Goal: Task Accomplishment & Management: Complete application form

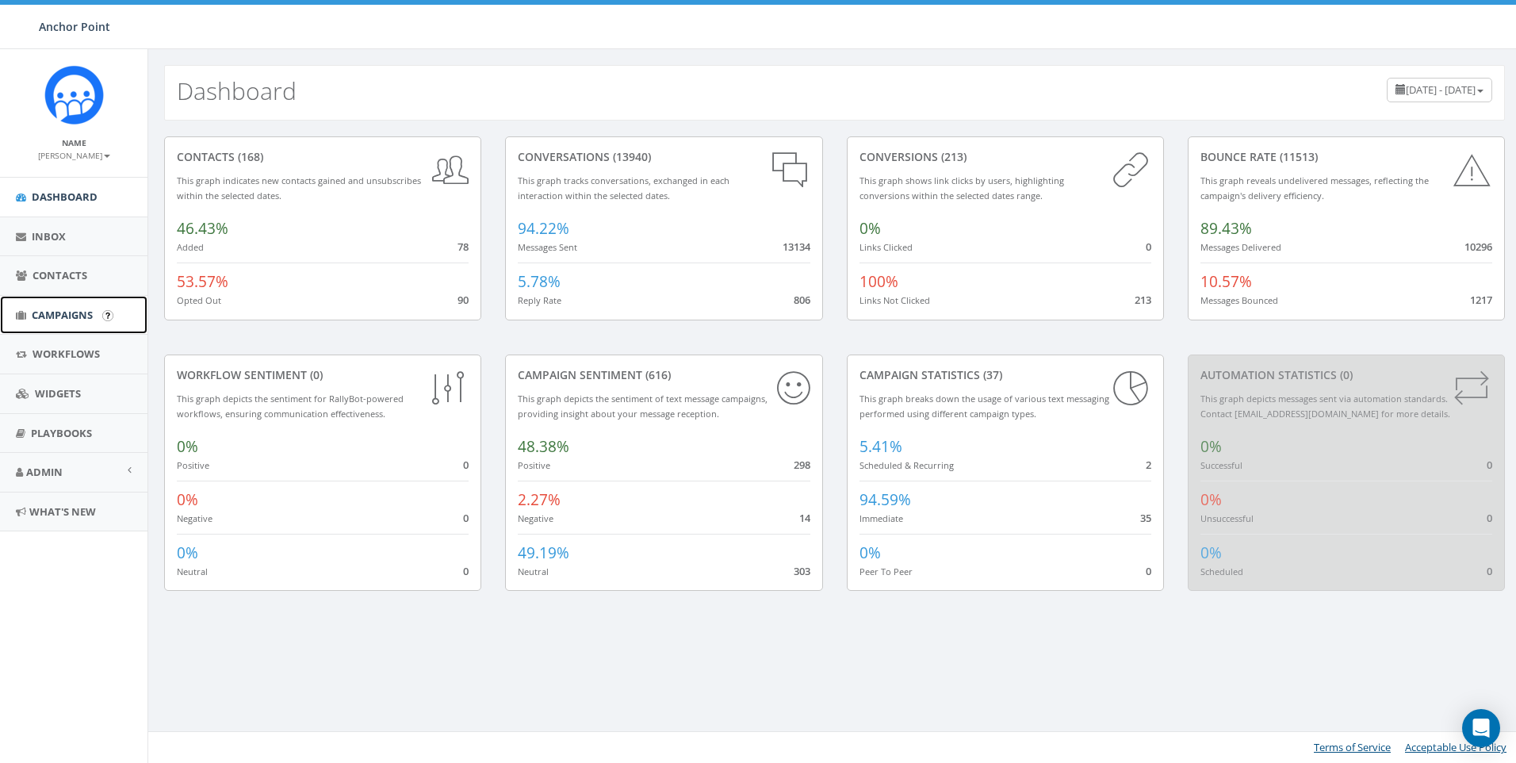
click at [54, 319] on span "Campaigns" at bounding box center [62, 315] width 61 height 14
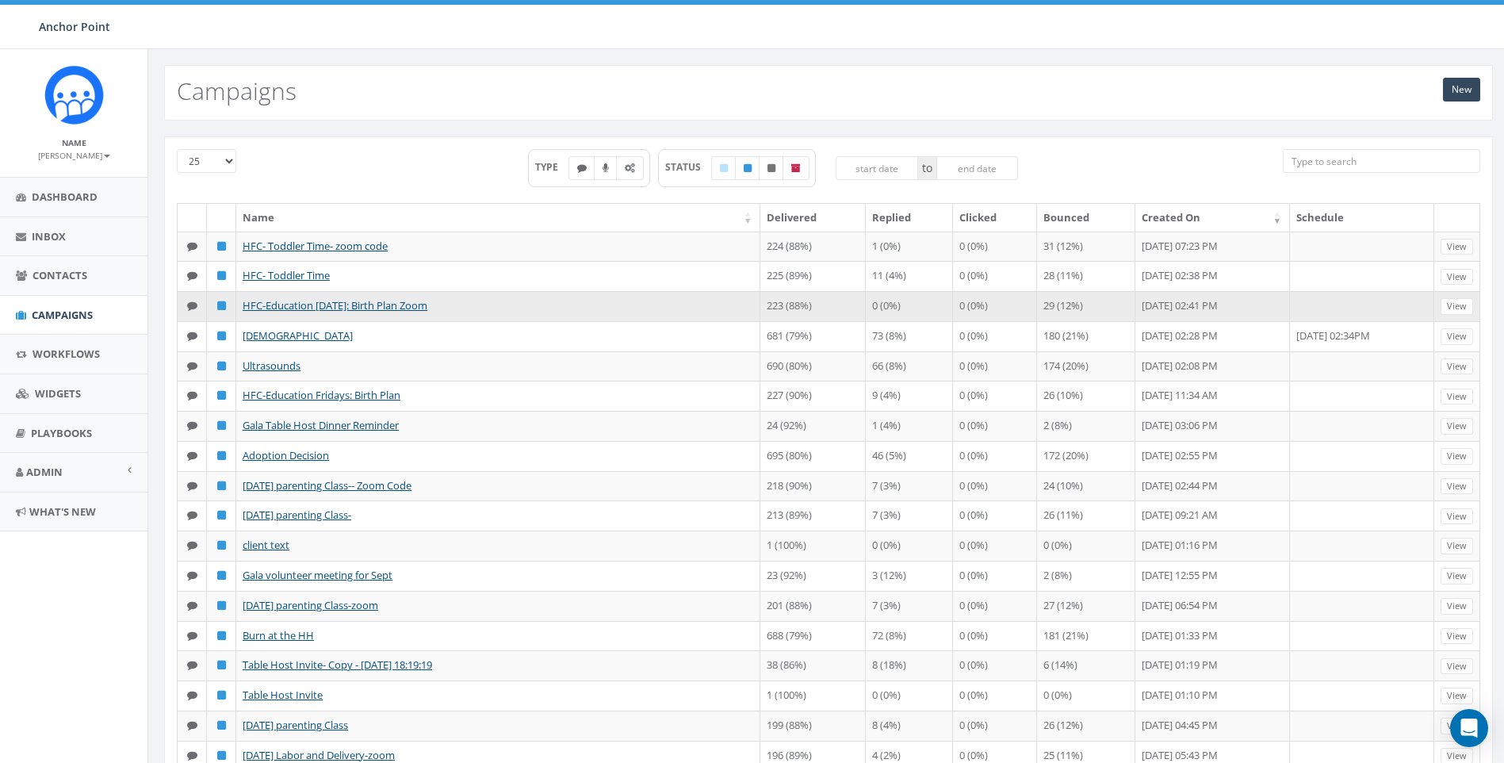
drag, startPoint x: 1382, startPoint y: 340, endPoint x: 450, endPoint y: 335, distance: 932.6
click at [450, 321] on td "HFC-Education Friday: Birth Plan Zoom" at bounding box center [498, 306] width 524 height 30
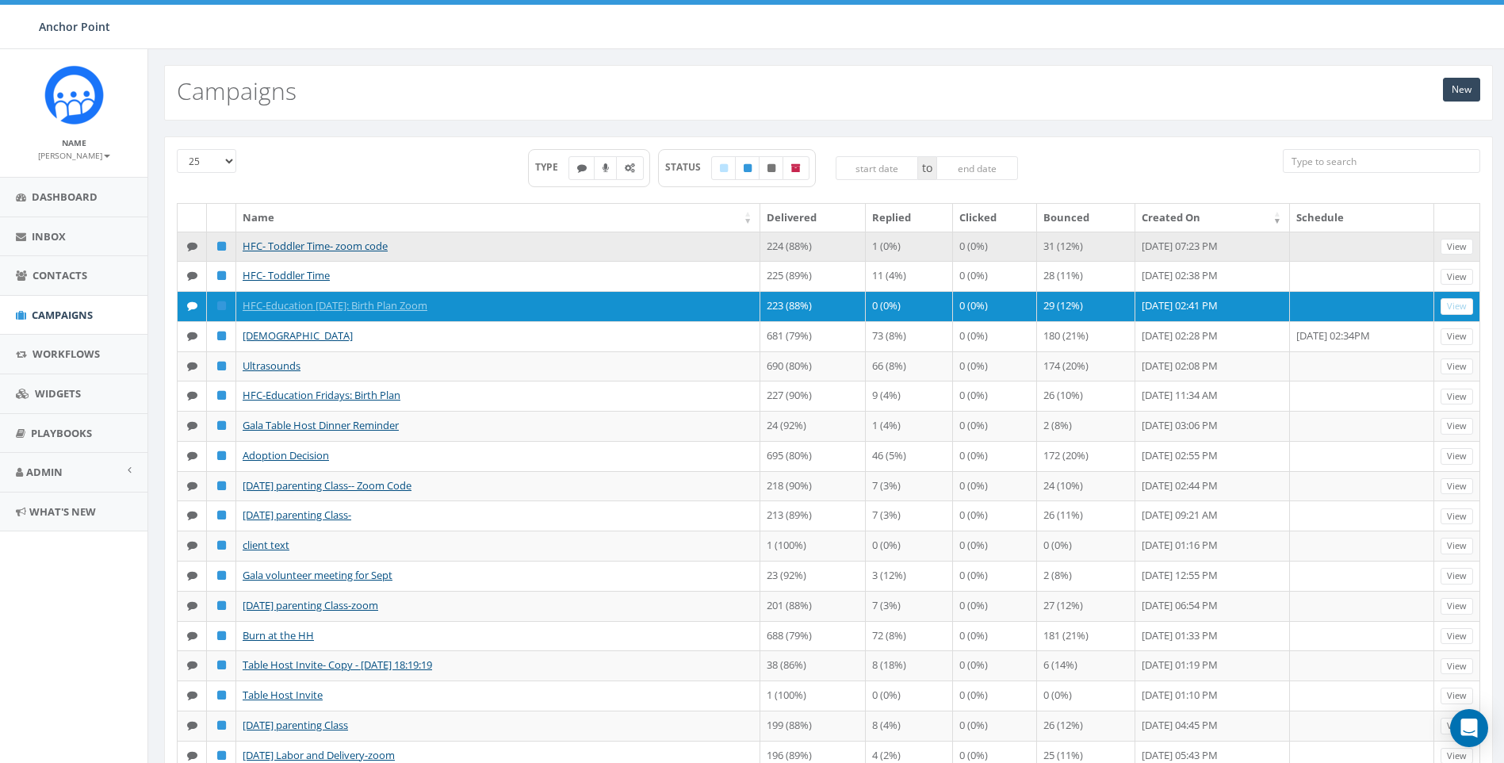
click at [531, 260] on td "HFC- Toddler Time- zoom code" at bounding box center [498, 247] width 524 height 30
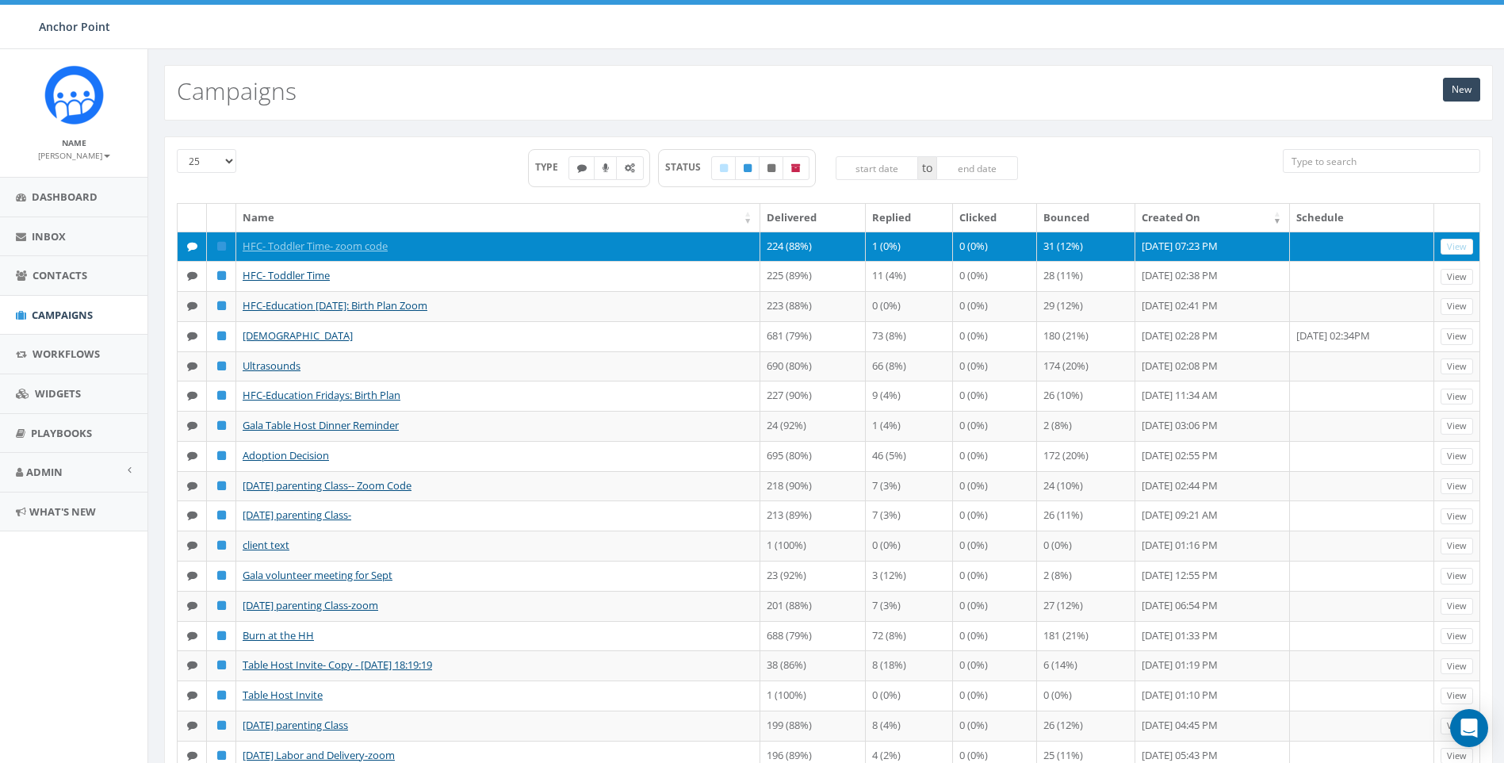
click at [531, 259] on td "HFC- Toddler Time- zoom code" at bounding box center [498, 247] width 524 height 30
click at [297, 245] on link "HFC- Toddler Time- zoom code" at bounding box center [315, 246] width 145 height 14
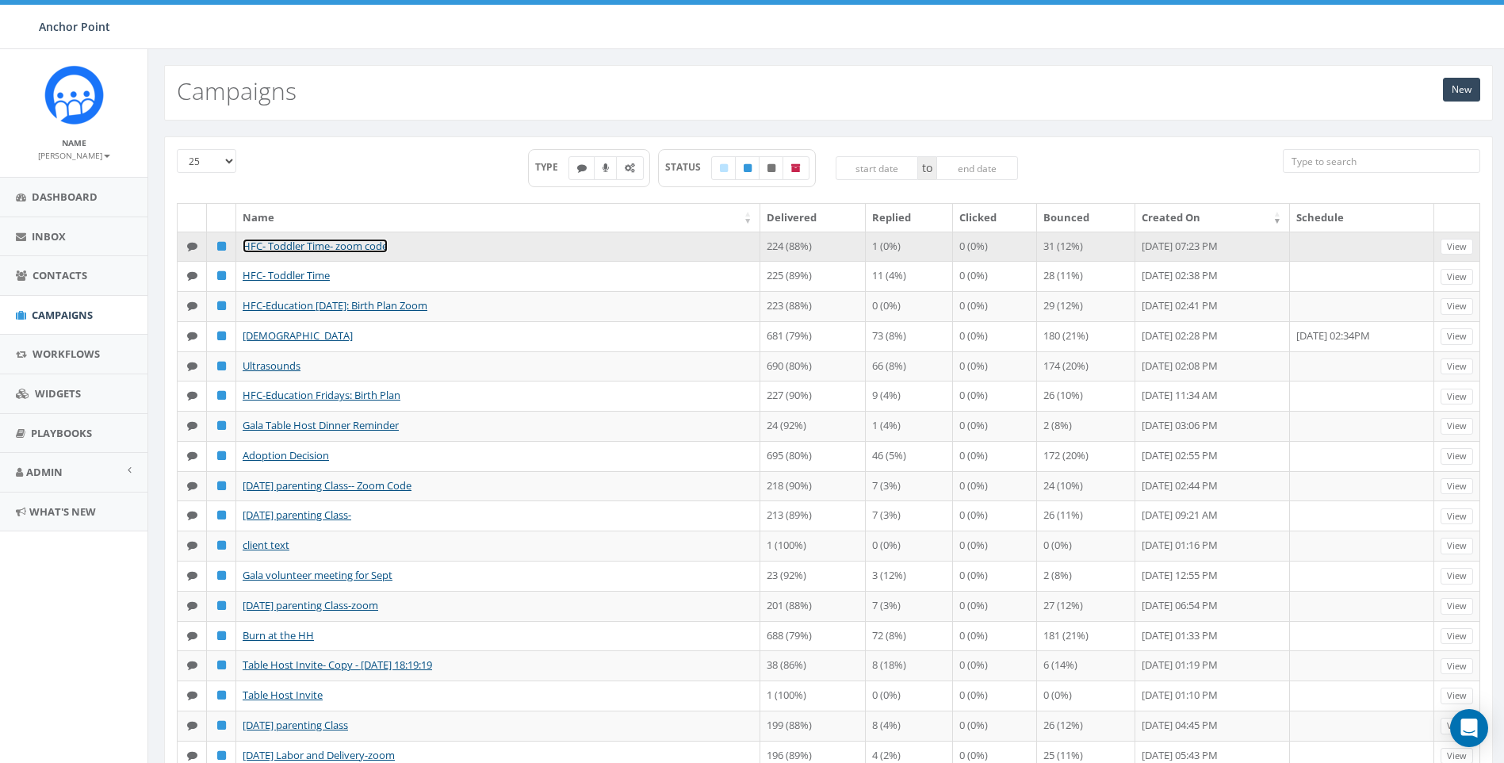
click at [297, 245] on link "HFC- Toddler Time- zoom code" at bounding box center [315, 246] width 145 height 14
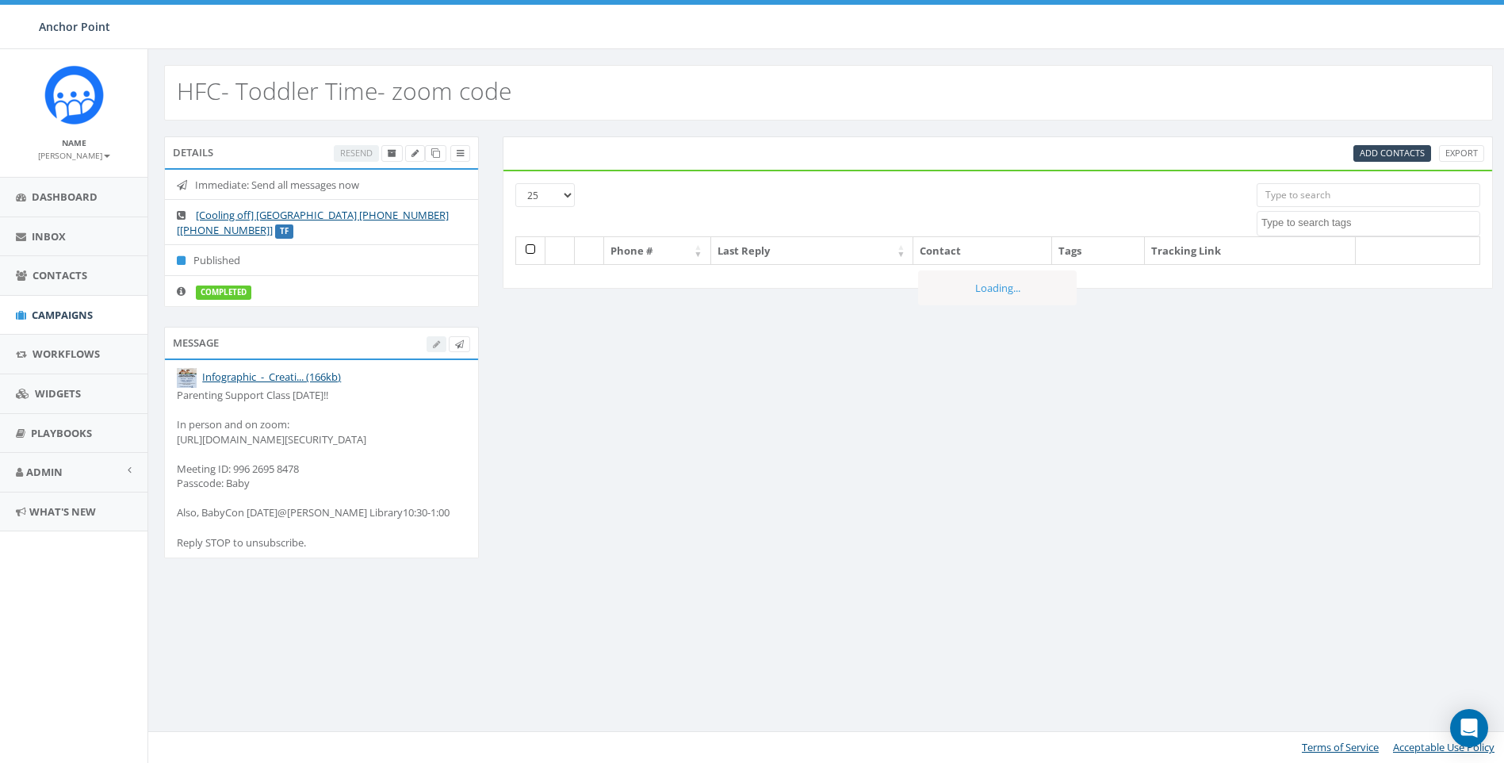
select select
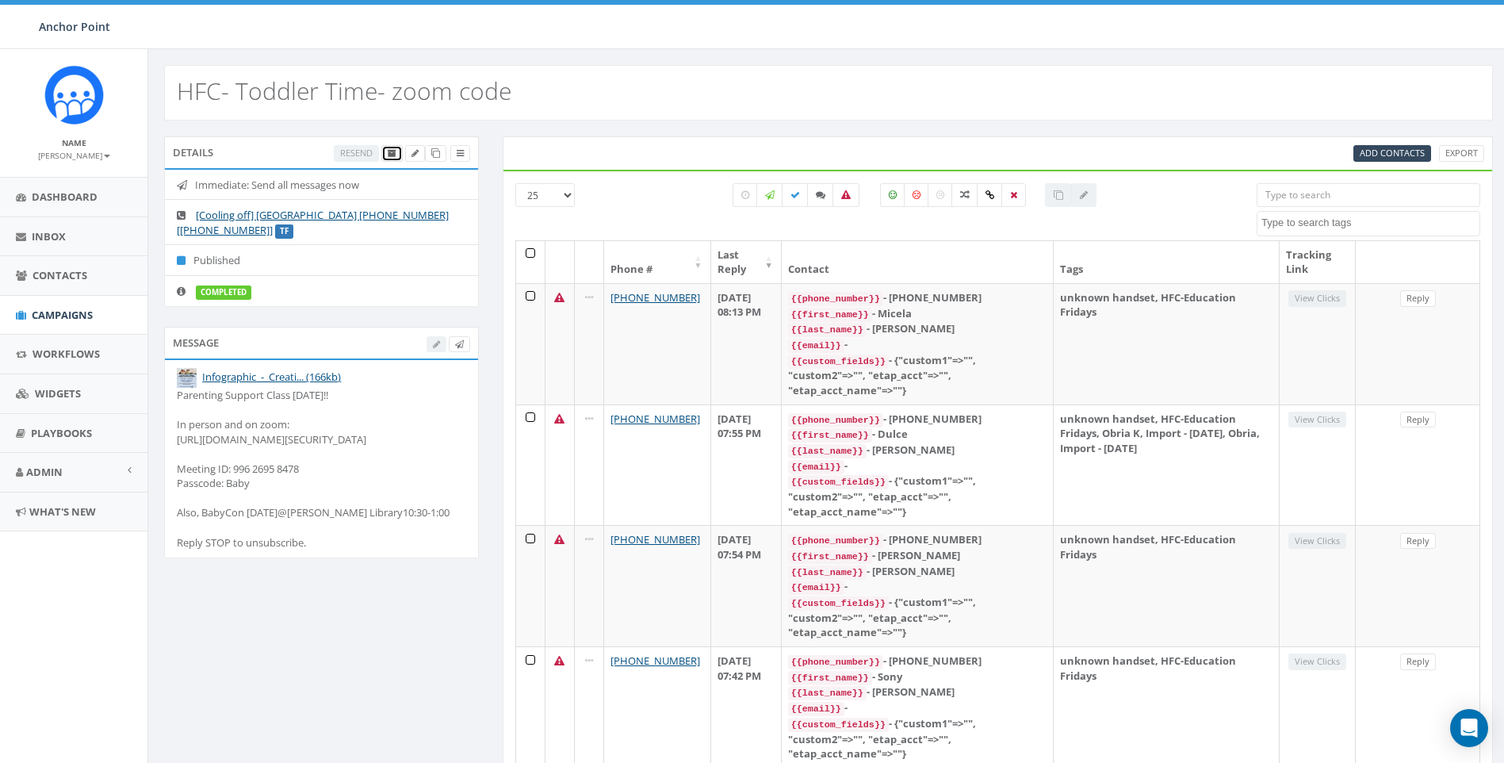
click at [394, 151] on icon at bounding box center [392, 153] width 9 height 9
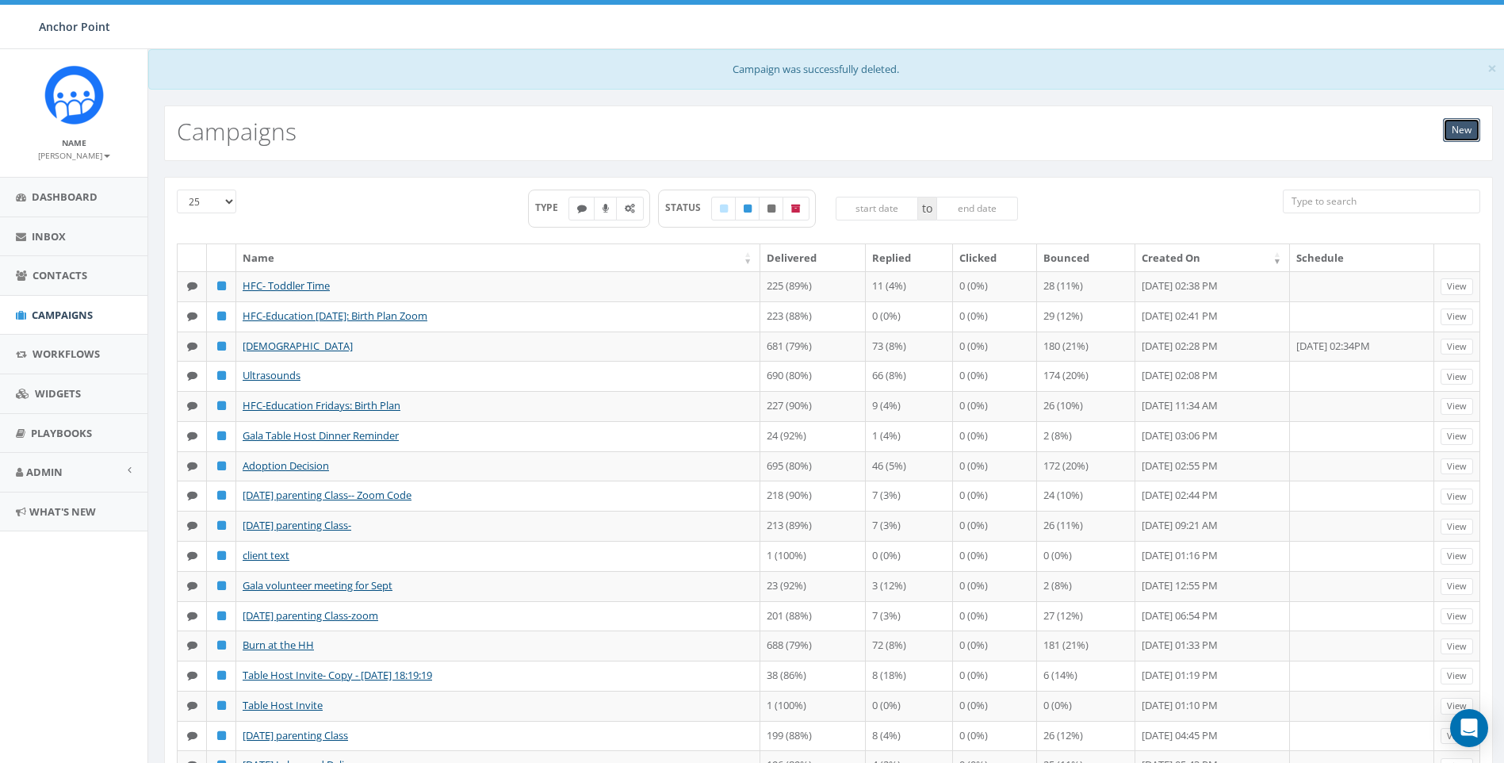
click at [1455, 128] on link "New" at bounding box center [1461, 130] width 37 height 24
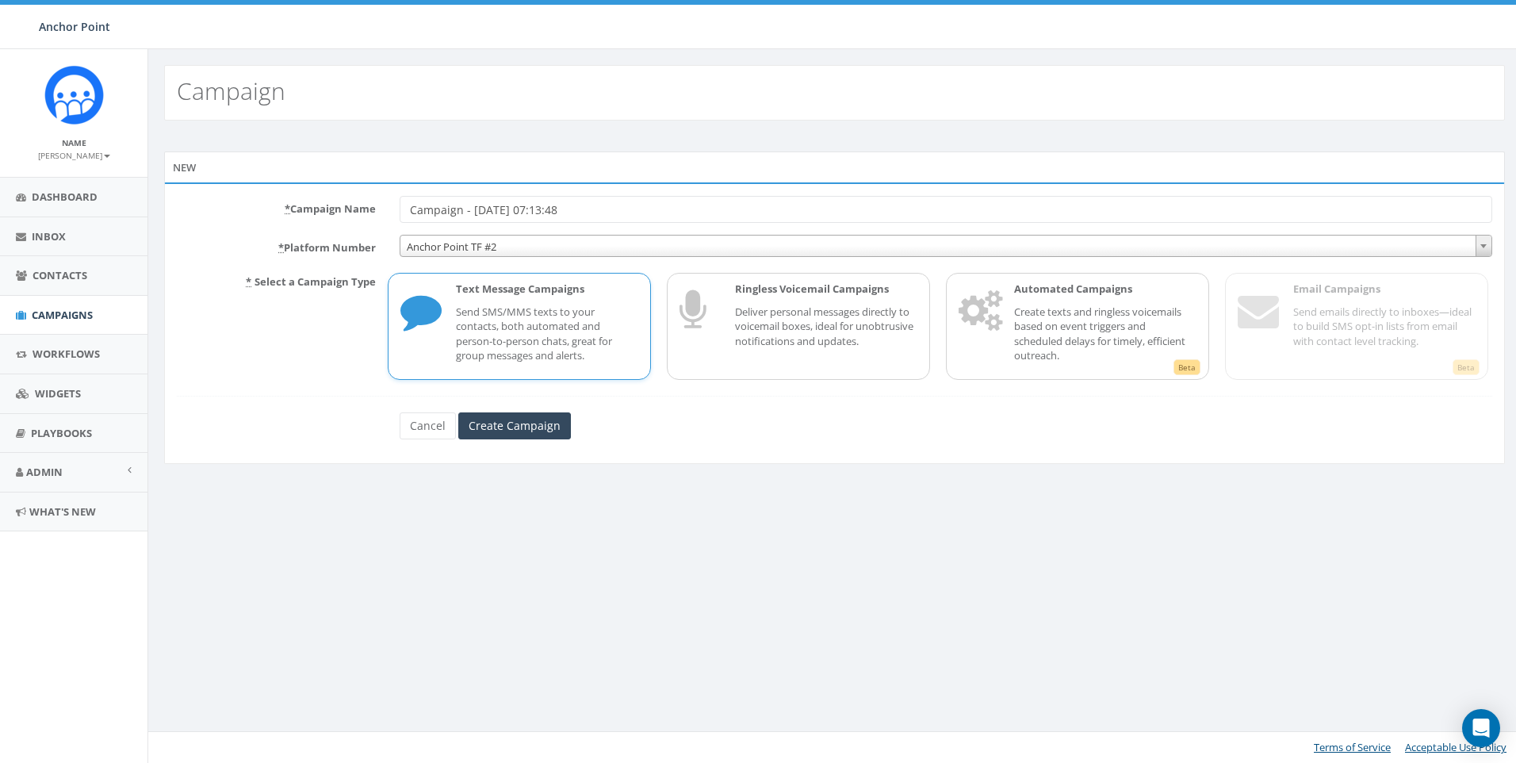
click at [552, 244] on span "Anchor Point TF #2" at bounding box center [945, 247] width 1091 height 22
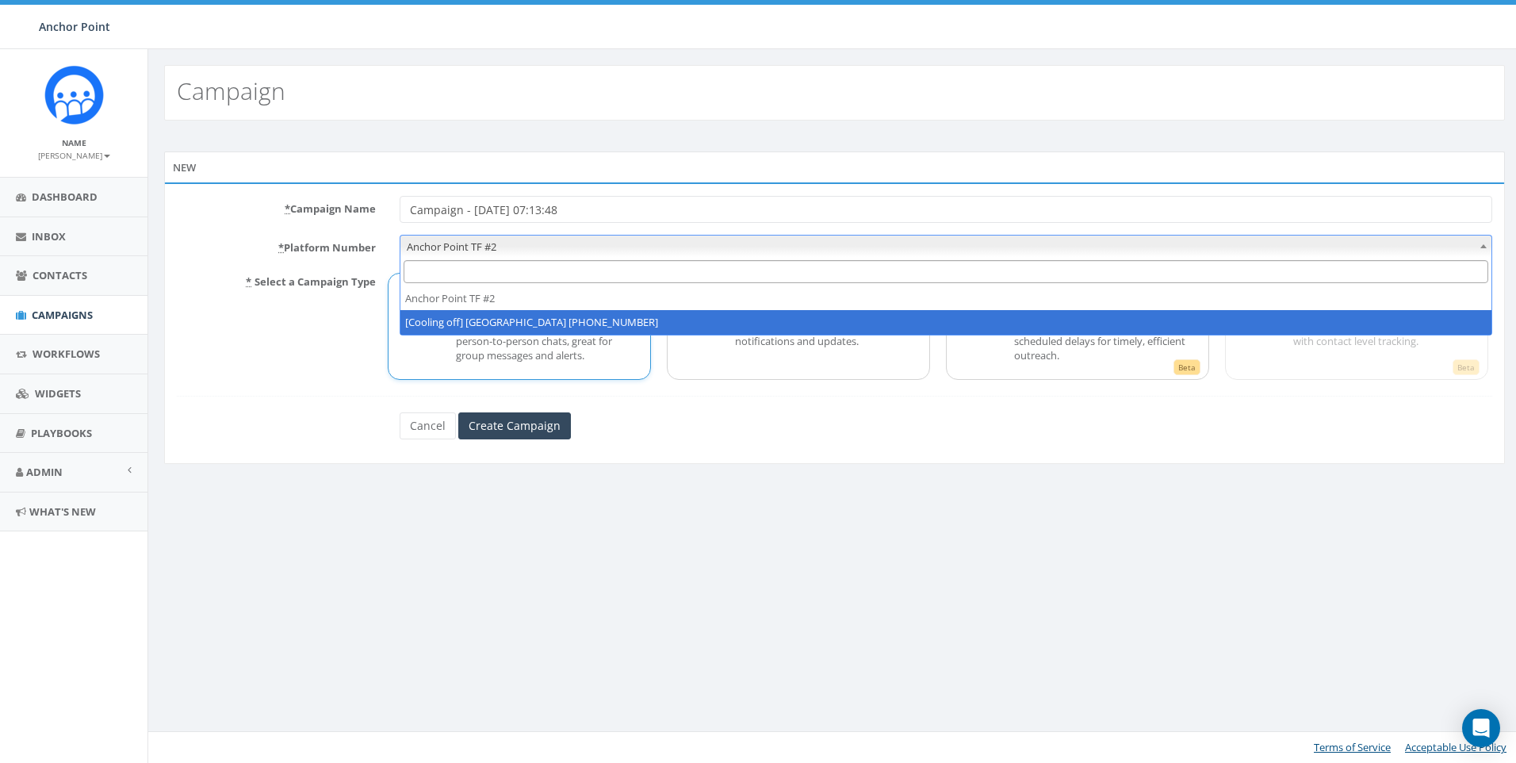
select select "2317893"
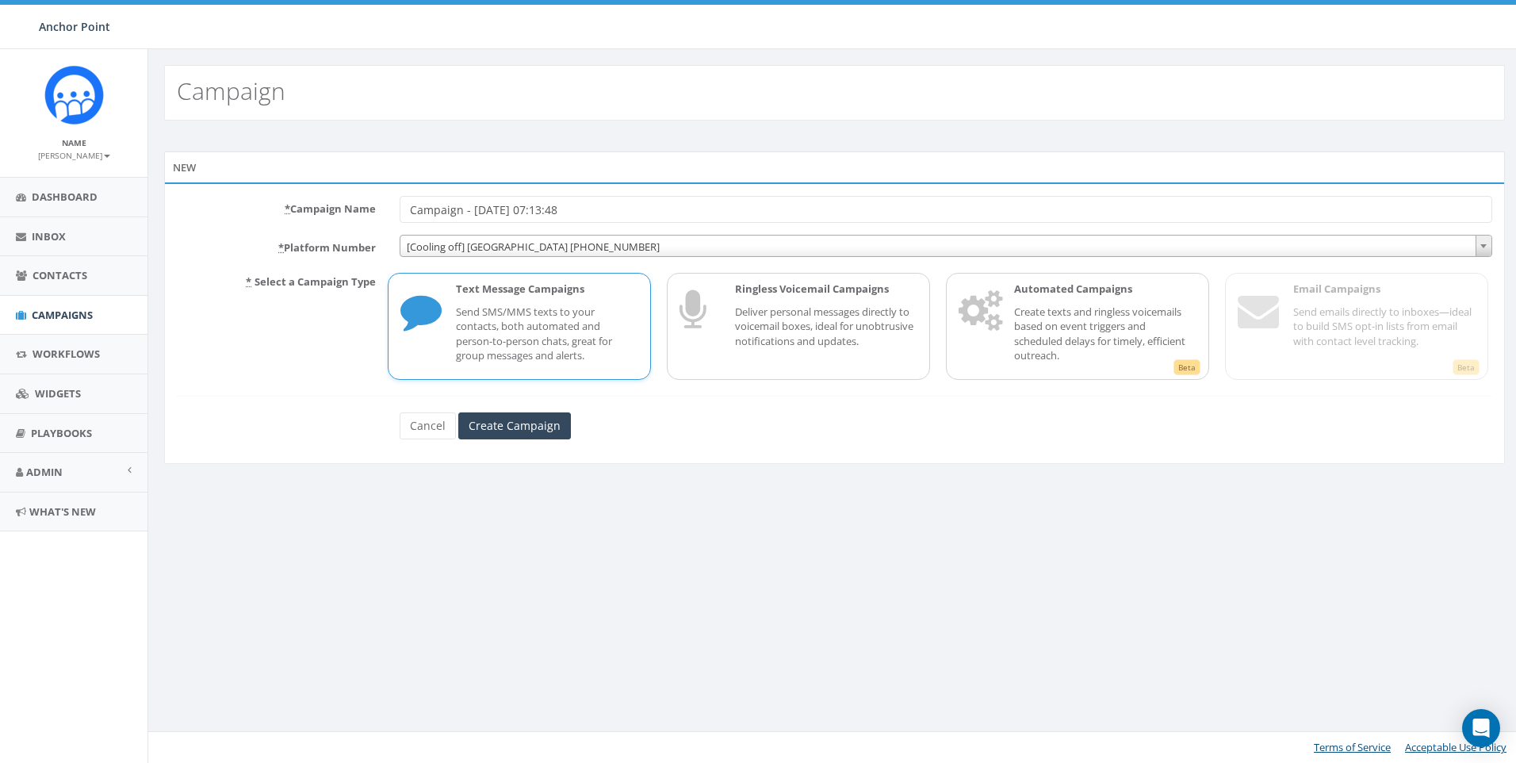
drag, startPoint x: 636, startPoint y: 212, endPoint x: 262, endPoint y: 197, distance: 373.8
click at [262, 197] on div "* Campaign Name Campaign - [DATE] 07:13:48" at bounding box center [834, 209] width 1339 height 27
type input "HFC- Education: Car Seat Safety Class"
click at [458, 412] on input "Create Campaign" at bounding box center [514, 425] width 113 height 27
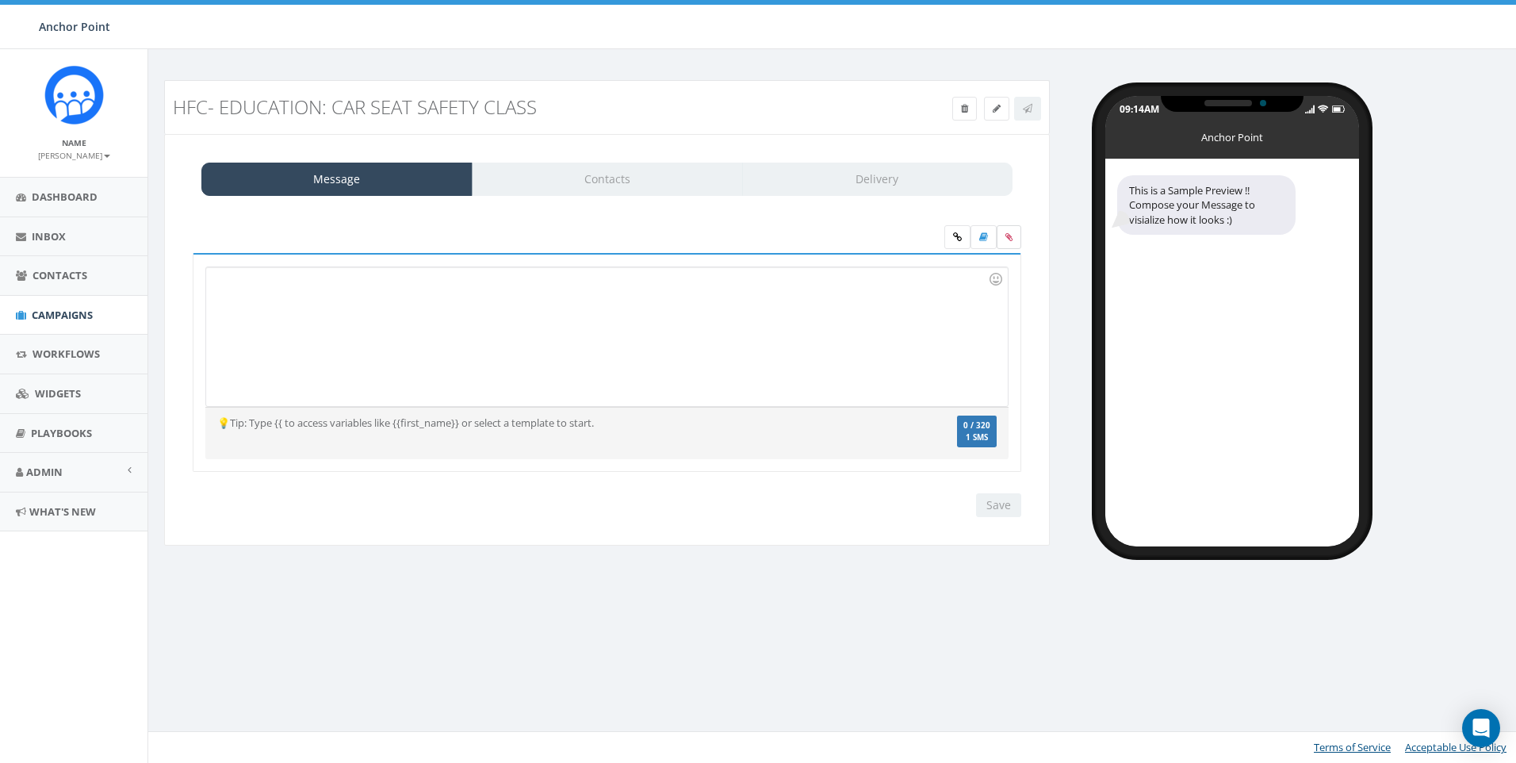
click at [1005, 243] on label at bounding box center [1009, 237] width 25 height 24
click at [0, 0] on input "file" at bounding box center [0, 0] width 0 height 0
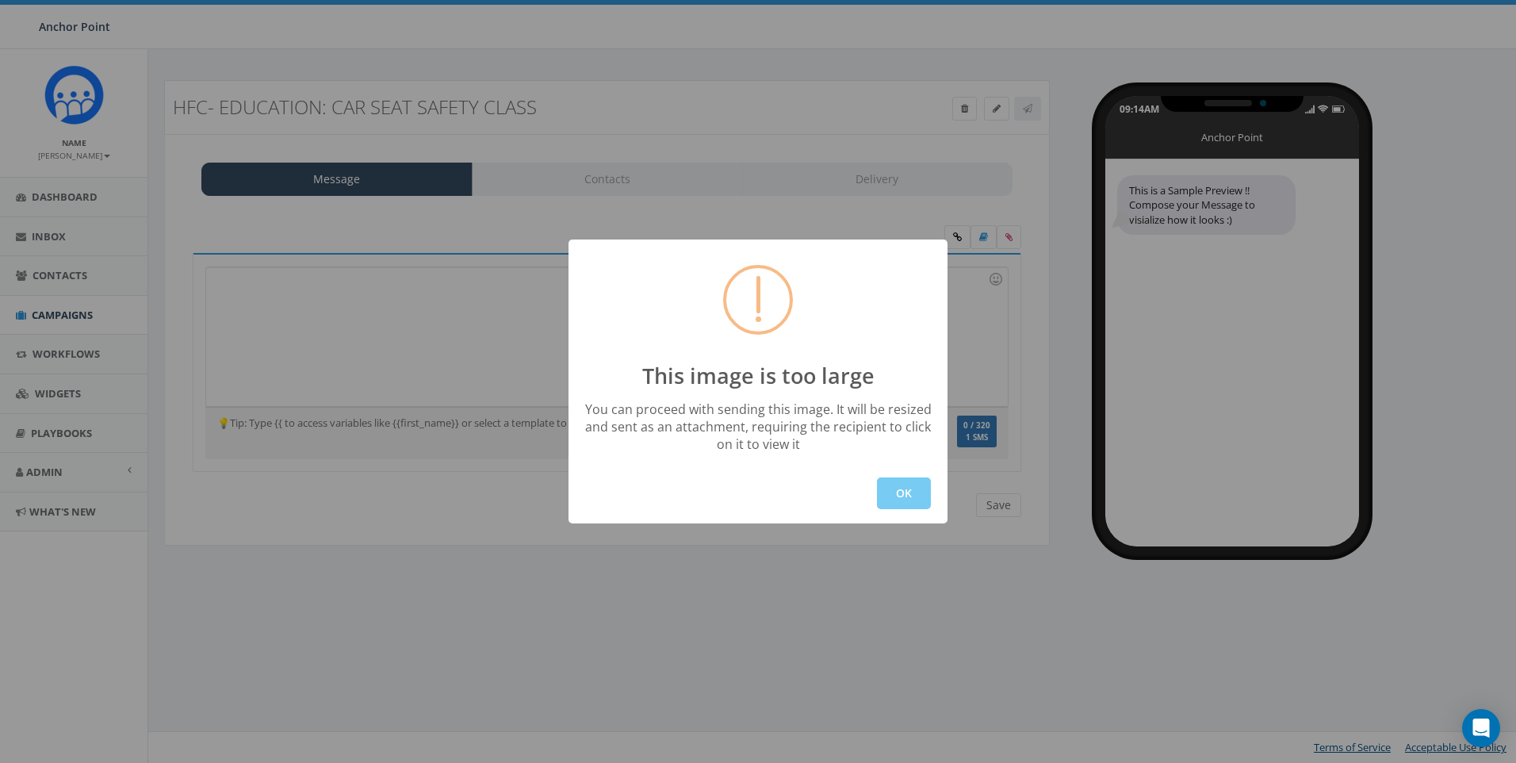
click at [914, 499] on button "OK" at bounding box center [904, 493] width 54 height 32
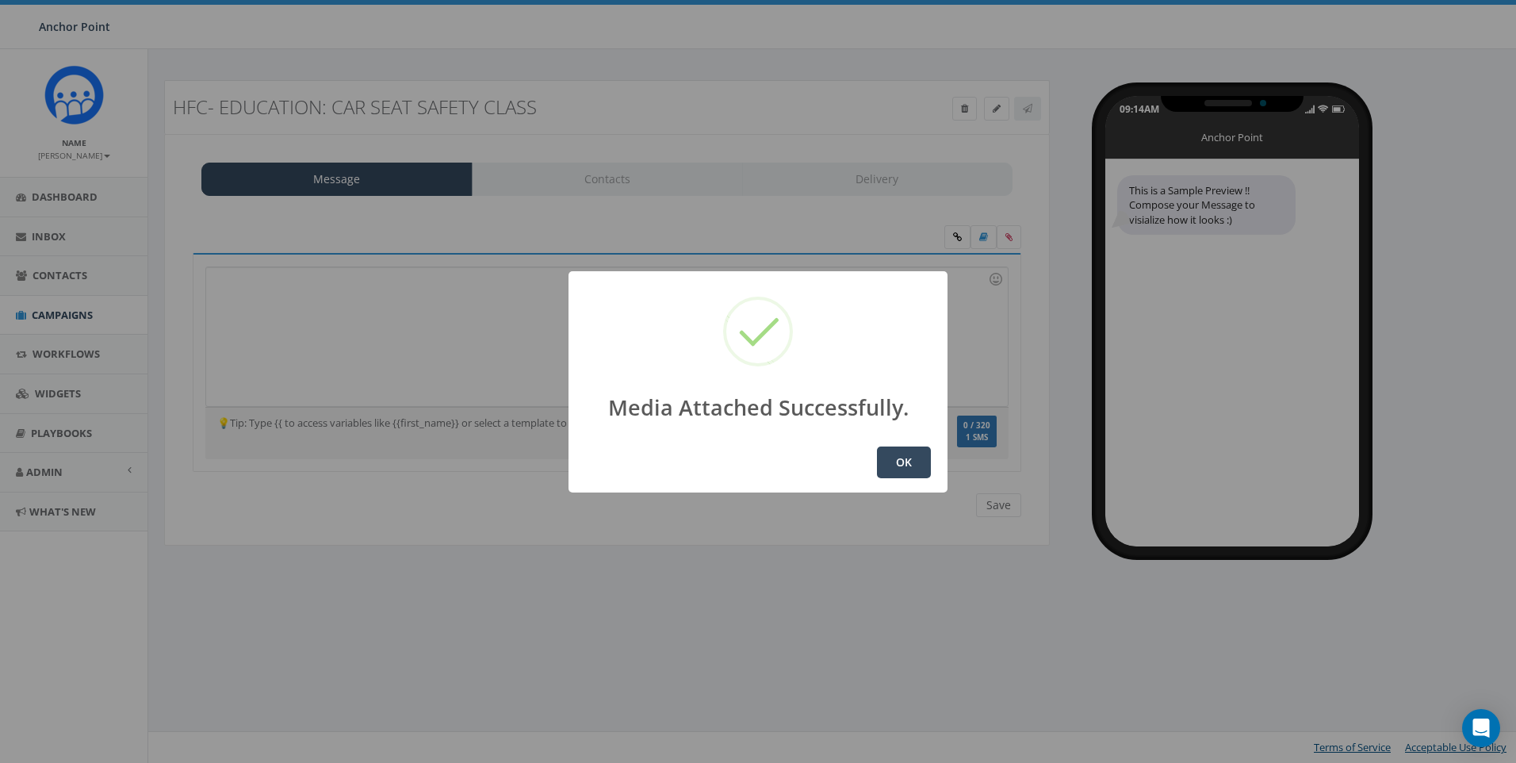
click at [906, 467] on button "OK" at bounding box center [904, 462] width 54 height 32
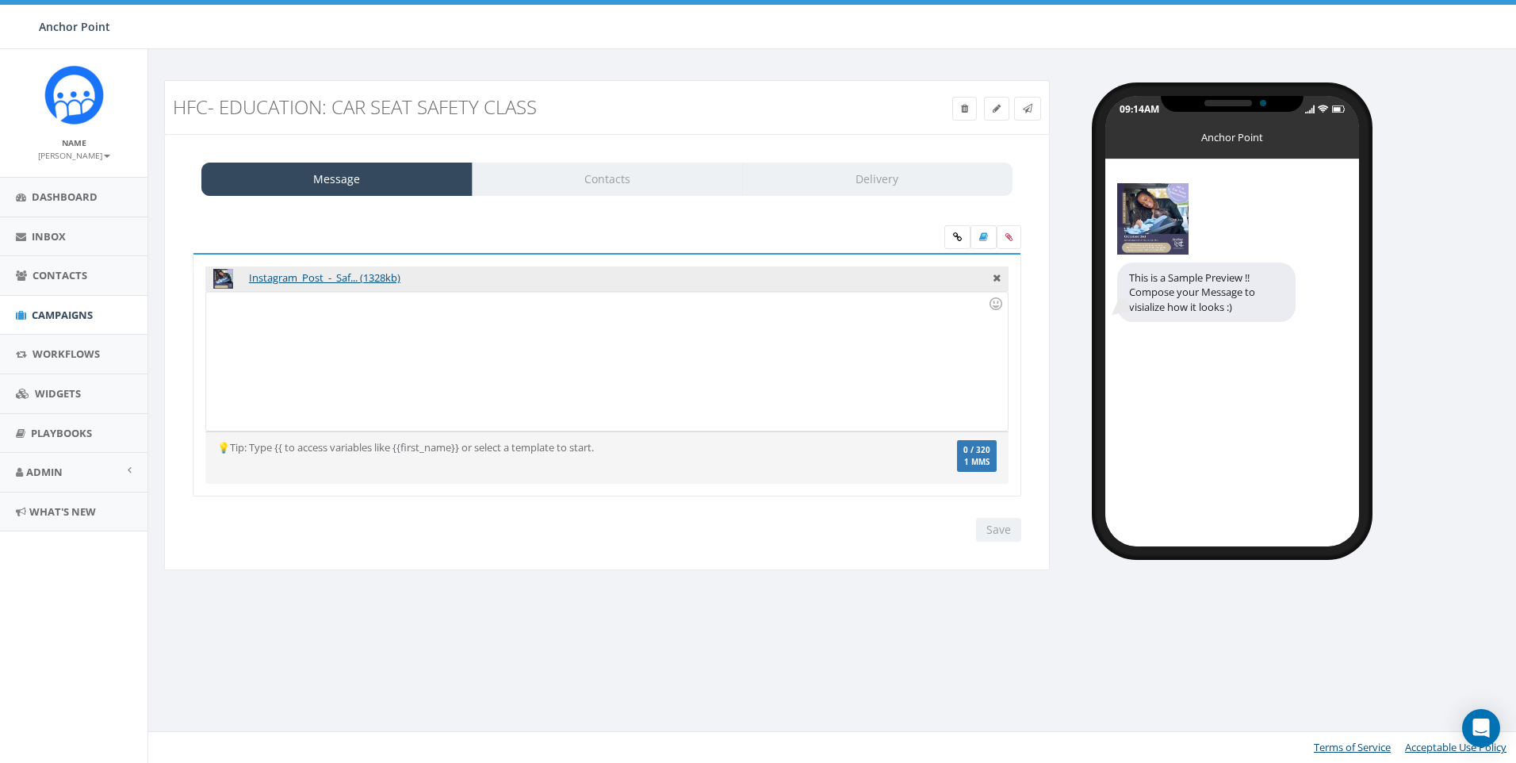
click at [419, 350] on div at bounding box center [606, 361] width 801 height 139
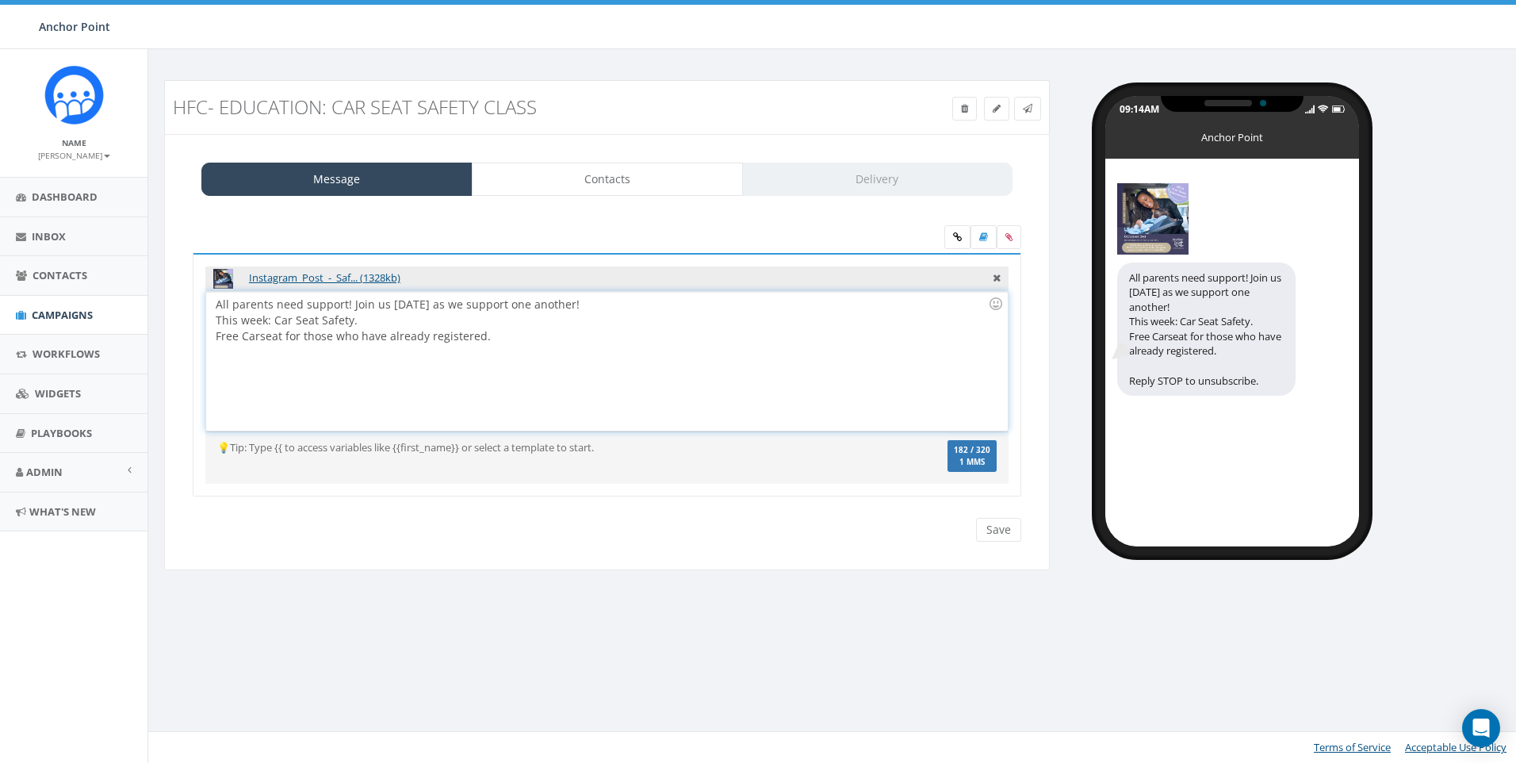
click at [423, 337] on div "Free Carseat for those who have already registered." at bounding box center [602, 336] width 772 height 16
drag, startPoint x: 349, startPoint y: 308, endPoint x: 377, endPoint y: 306, distance: 27.8
click at [350, 308] on div "All parents need support! Join us [DATE] as we support one another! This week: …" at bounding box center [606, 361] width 801 height 139
drag, startPoint x: 449, startPoint y: 321, endPoint x: 346, endPoint y: 320, distance: 103.1
click at [346, 320] on div "Join us [DATE] as we support one another! This week: Car Seat Safety. Free Cars…" at bounding box center [602, 336] width 772 height 48
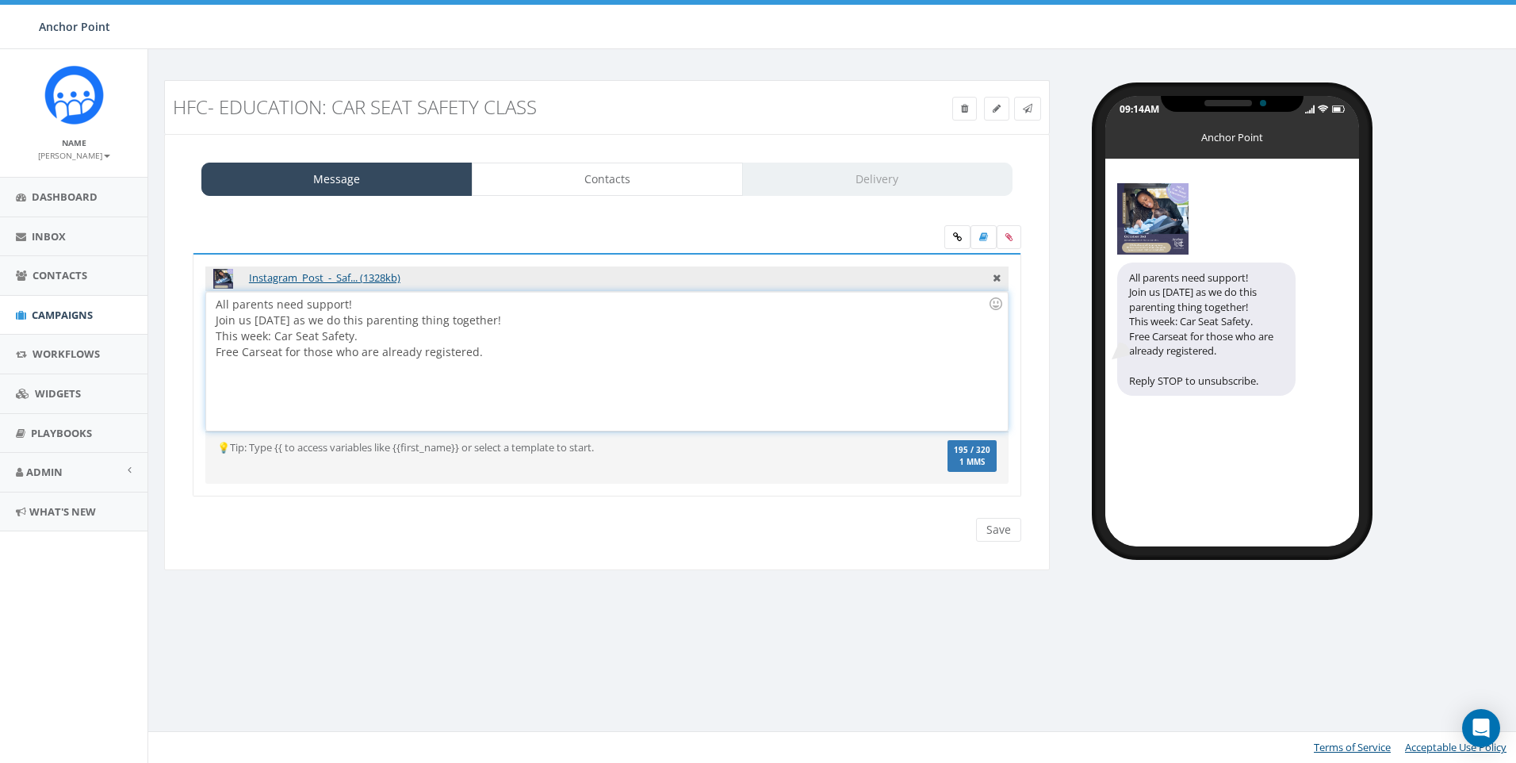
click at [620, 340] on div "This week: Car Seat Safety." at bounding box center [602, 336] width 772 height 16
click at [527, 318] on div "Join us [DATE] as we do this parenting thing together! This week: Car Seat Safe…" at bounding box center [602, 336] width 772 height 48
click at [529, 367] on div "Free Carseat for those who are already registered." at bounding box center [602, 368] width 772 height 16
click at [302, 373] on div "Free Carseat for those who are already registered." at bounding box center [602, 368] width 772 height 16
click at [550, 377] on div "All parents need support! Join us [DATE] as we do this parenting thing together…" at bounding box center [606, 361] width 801 height 139
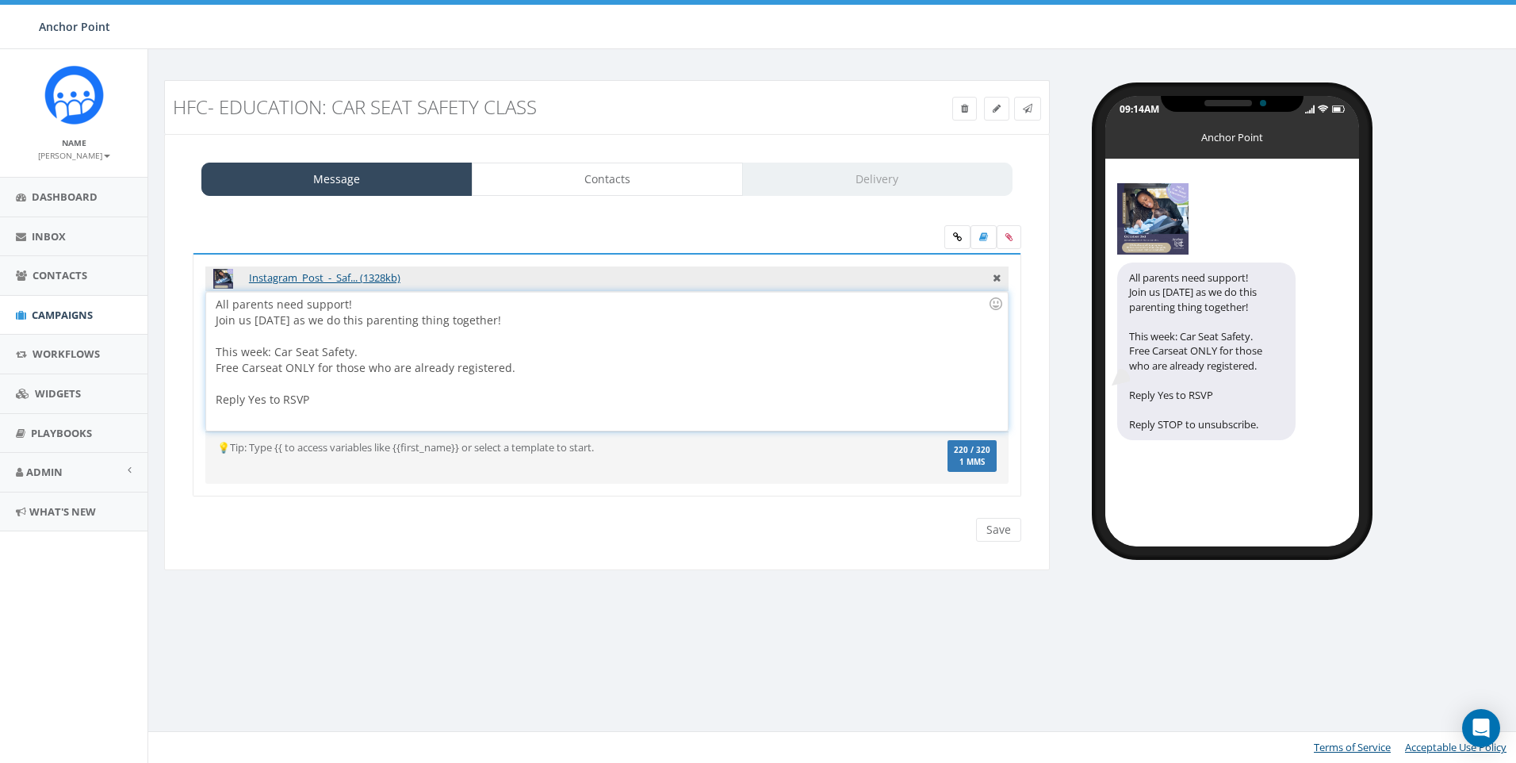
click at [364, 369] on div "Free Carseat ONLY for those who are already registered." at bounding box center [602, 368] width 772 height 16
drag, startPoint x: 366, startPoint y: 348, endPoint x: 392, endPoint y: 343, distance: 26.6
click at [370, 348] on div "This week: Car Seat Safety." at bounding box center [602, 352] width 772 height 16
click at [279, 385] on div at bounding box center [602, 384] width 772 height 16
click at [286, 278] on link "Instagram_Post_-_Saf... (1328kb)" at bounding box center [324, 277] width 151 height 14
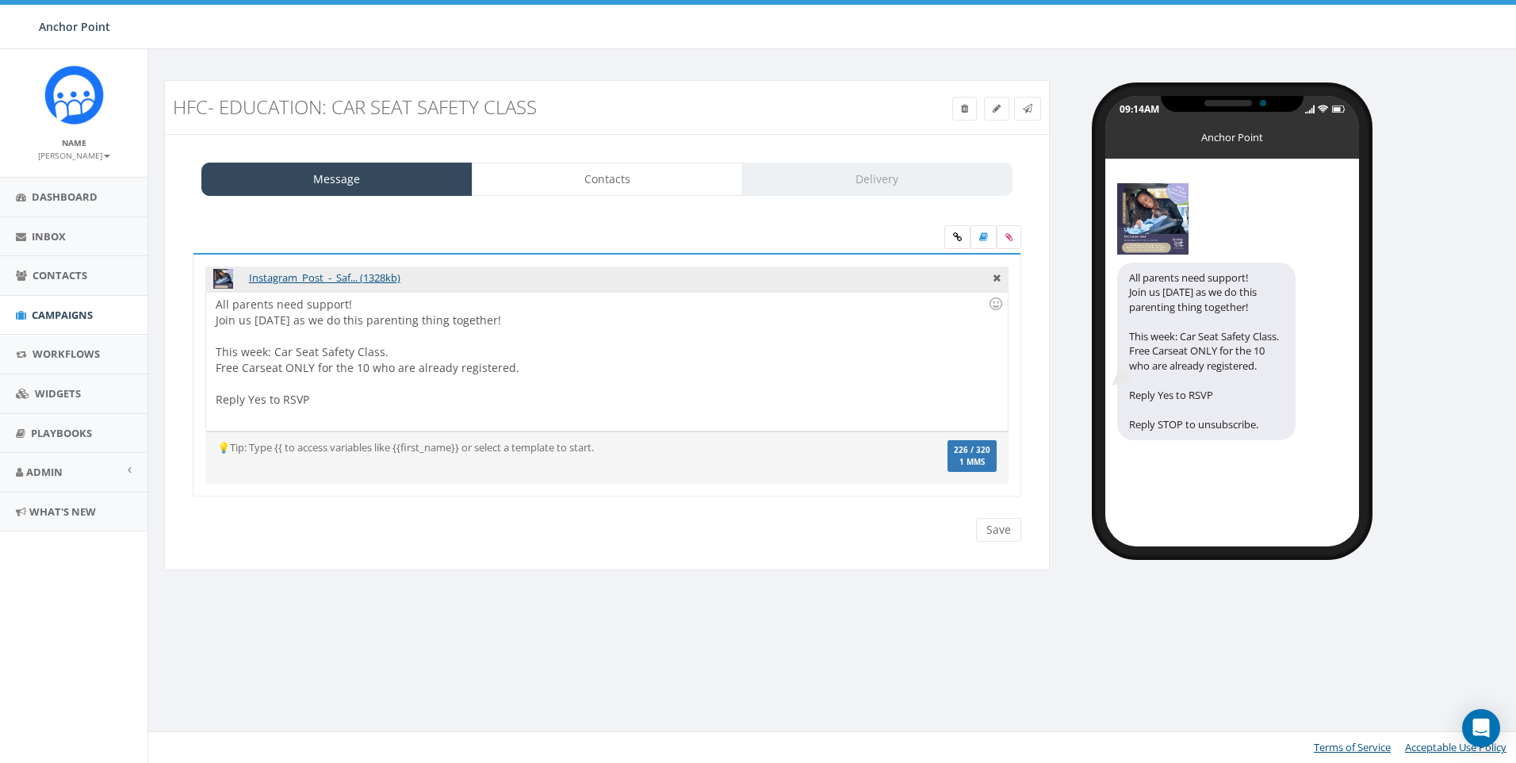
click at [244, 383] on div at bounding box center [602, 384] width 772 height 16
click at [294, 339] on div at bounding box center [602, 336] width 772 height 16
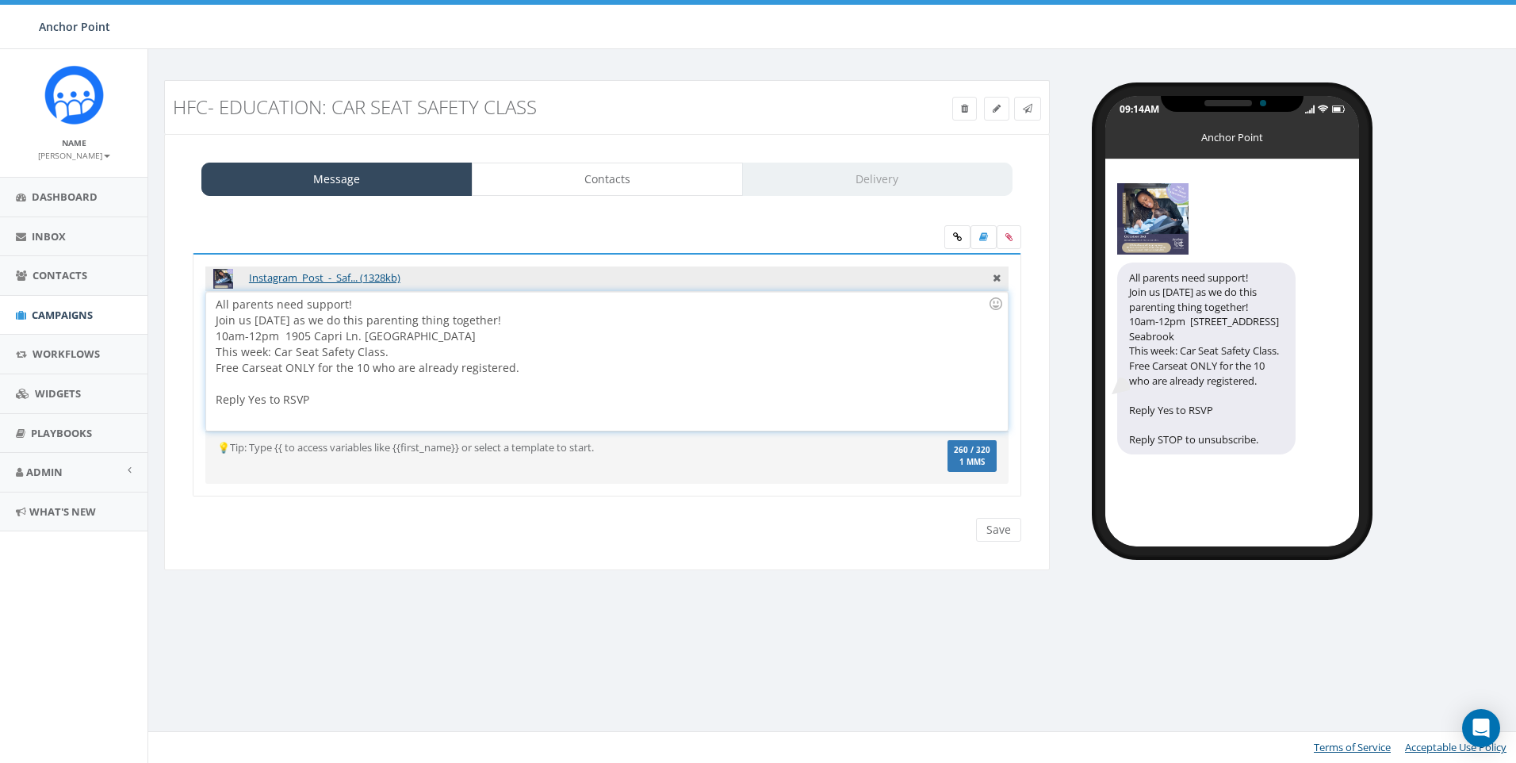
click at [717, 347] on div "All parents need support! Join us [DATE] as we do this parenting thing together…" at bounding box center [606, 361] width 801 height 139
click at [531, 317] on div "All parents need support! Join us [DATE] as we do this parenting thing together…" at bounding box center [606, 361] width 801 height 139
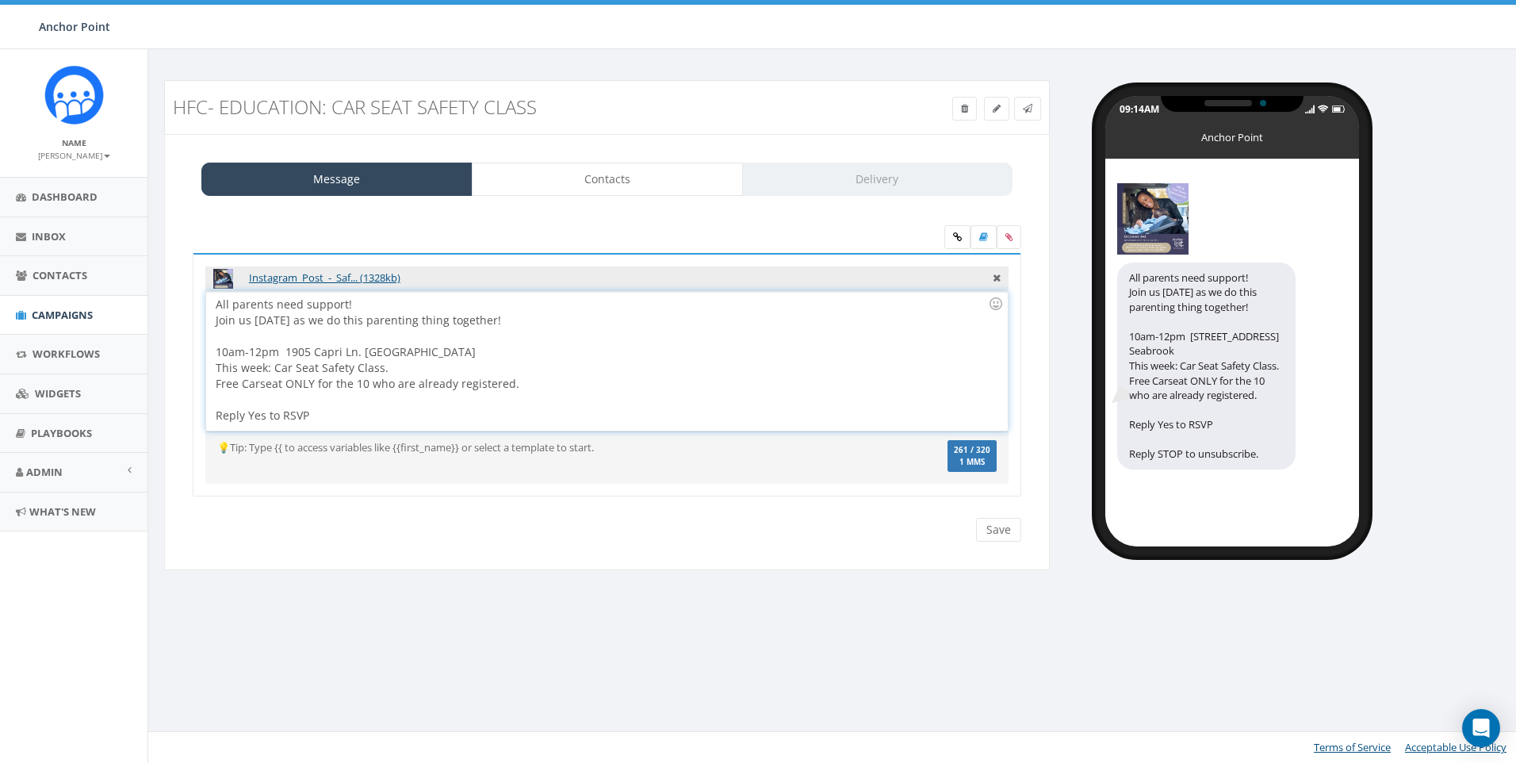
click at [432, 344] on div "10am-12pm 1905 Capri Ln. [GEOGRAPHIC_DATA]" at bounding box center [602, 352] width 772 height 16
click at [1033, 106] on link at bounding box center [1027, 109] width 27 height 24
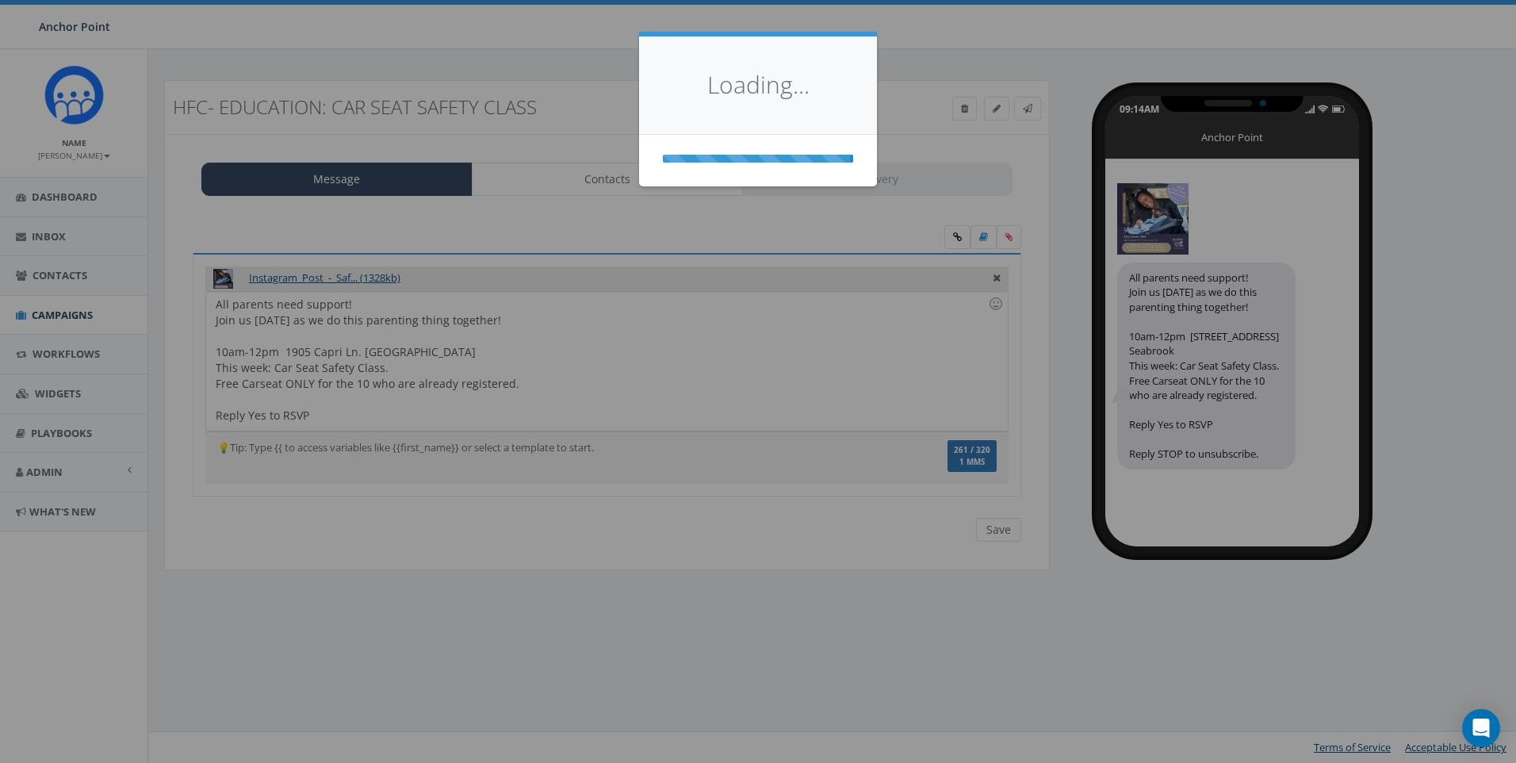
click at [811, 89] on h4 "Loading..." at bounding box center [758, 85] width 190 height 34
